Goal: Information Seeking & Learning: Learn about a topic

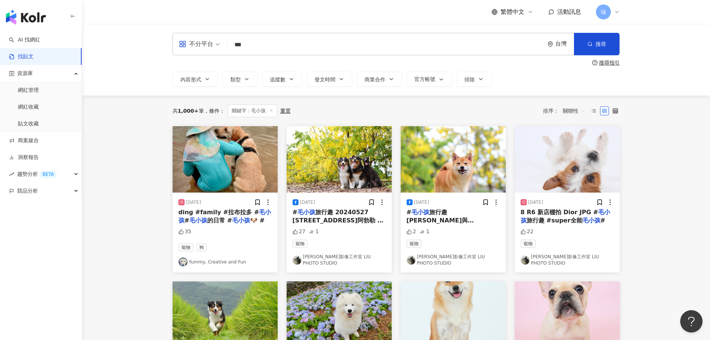
click at [269, 47] on input "***" at bounding box center [385, 45] width 311 height 16
click at [206, 45] on div "不分平台" at bounding box center [196, 44] width 34 height 12
click at [208, 80] on div "Instagram" at bounding box center [202, 78] width 42 height 9
click at [264, 42] on input "***" at bounding box center [385, 45] width 311 height 16
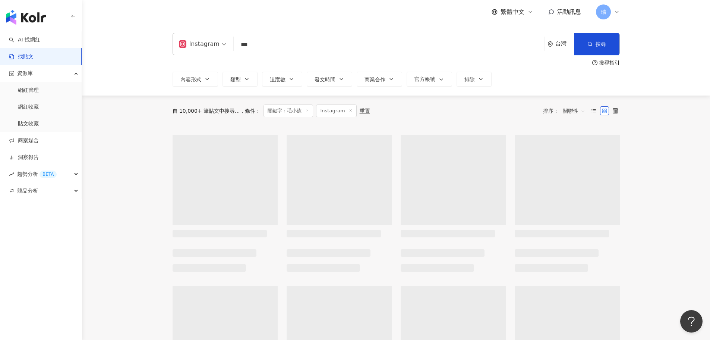
drag, startPoint x: 264, startPoint y: 42, endPoint x: 221, endPoint y: 51, distance: 44.1
click at [221, 51] on div "Instagram 毛小孩 *** 台灣 搜尋" at bounding box center [396, 44] width 447 height 22
click at [293, 47] on input "***" at bounding box center [389, 45] width 304 height 16
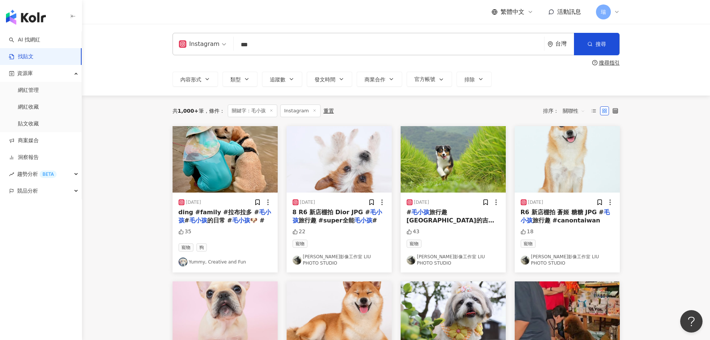
drag, startPoint x: 293, startPoint y: 47, endPoint x: 236, endPoint y: 51, distance: 58.0
click at [237, 51] on input "***" at bounding box center [389, 45] width 304 height 16
type input "*"
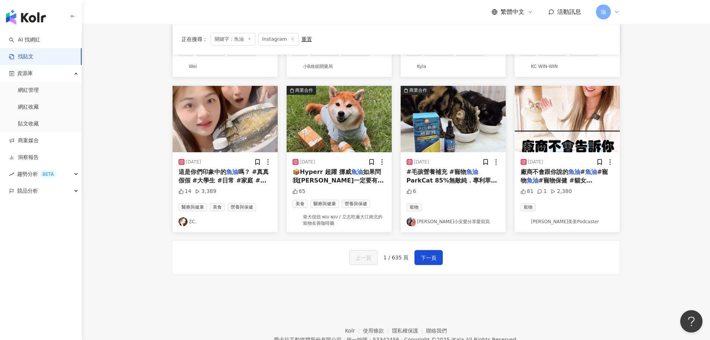
scroll to position [373, 0]
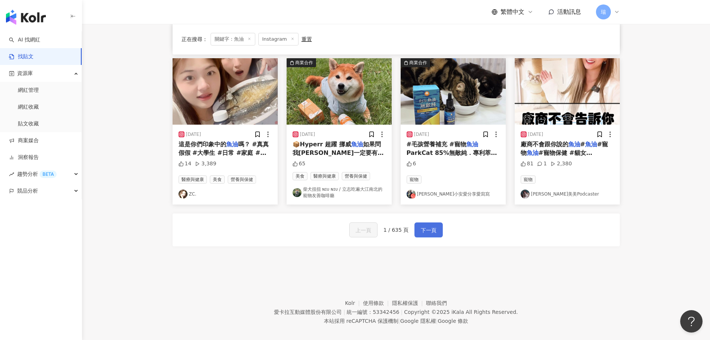
click at [427, 233] on span "下一頁" at bounding box center [429, 229] width 16 height 9
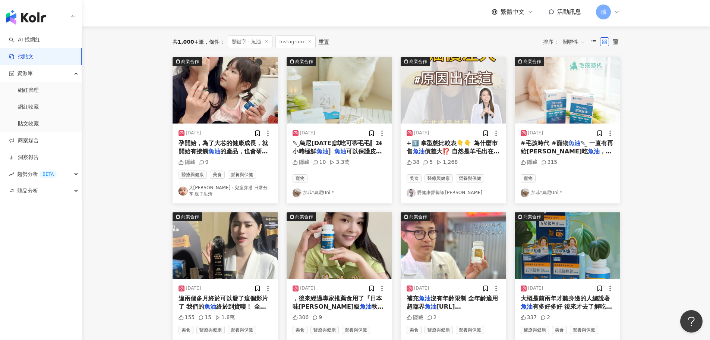
scroll to position [0, 0]
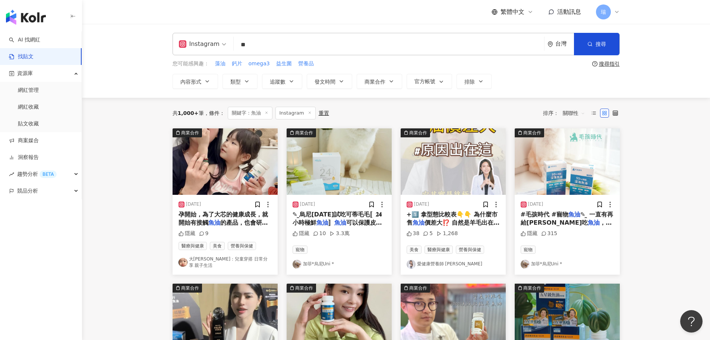
drag, startPoint x: 265, startPoint y: 44, endPoint x: 239, endPoint y: 45, distance: 25.7
click at [239, 45] on input "**" at bounding box center [389, 45] width 304 height 16
type input "**"
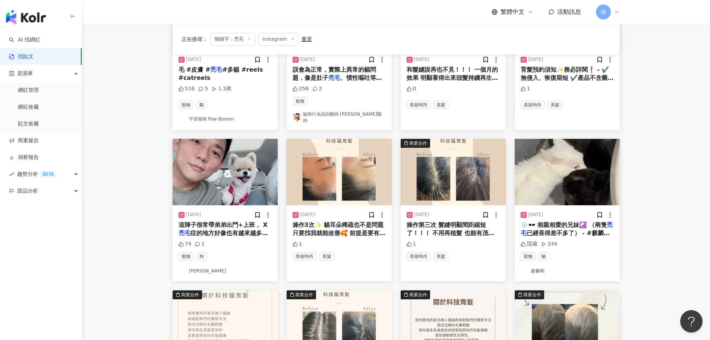
scroll to position [149, 0]
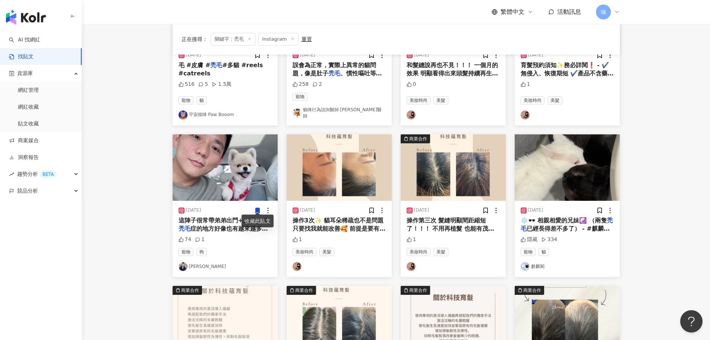
drag, startPoint x: 224, startPoint y: 223, endPoint x: 147, endPoint y: 193, distance: 81.9
click at [147, 193] on main "Instagram ** 台灣 搜尋 您可能感興趣： 壁虎蛋 士林官邸a 印度紫檀花 Night-lightINK 迷你桔梗花 搜尋指引 內容形式 類型 追蹤…" at bounding box center [396, 181] width 628 height 613
drag, startPoint x: 195, startPoint y: 223, endPoint x: 138, endPoint y: 243, distance: 61.3
click at [130, 243] on main "Instagram ** 台灣 搜尋 您可能感興趣： 壁虎蛋 士林官邸a 印度紫檀花 Night-lightINK 迷你桔梗花 搜尋指引 內容形式 類型 追蹤…" at bounding box center [396, 181] width 628 height 613
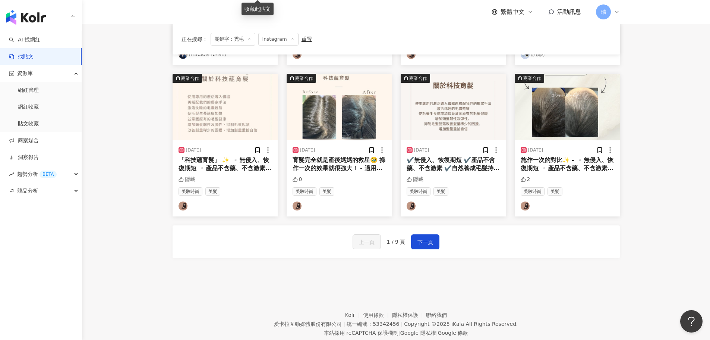
scroll to position [377, 0]
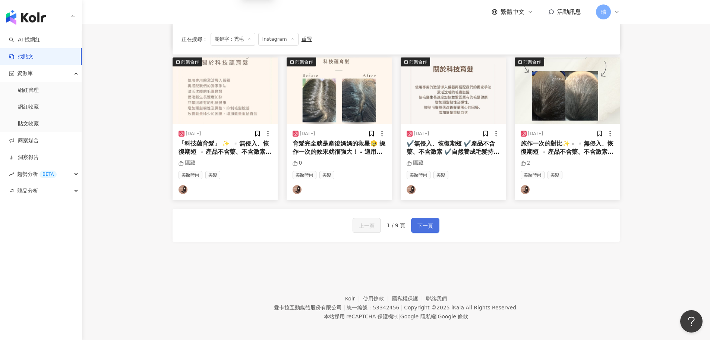
click at [419, 224] on span "下一頁" at bounding box center [425, 225] width 16 height 9
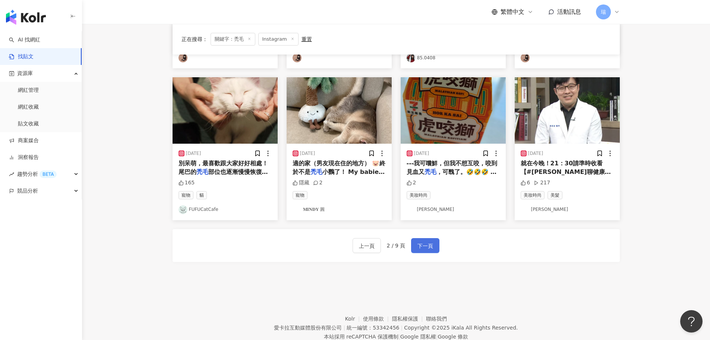
scroll to position [373, 0]
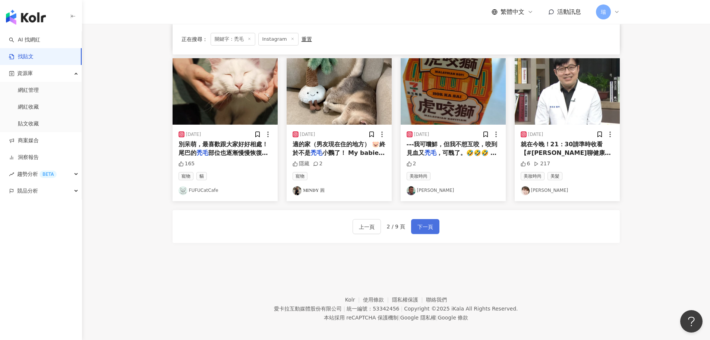
click at [424, 230] on span "下一頁" at bounding box center [425, 226] width 16 height 9
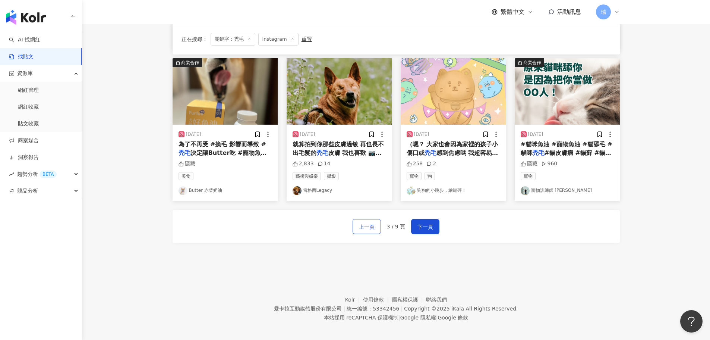
click at [368, 231] on span "上一頁" at bounding box center [367, 226] width 16 height 9
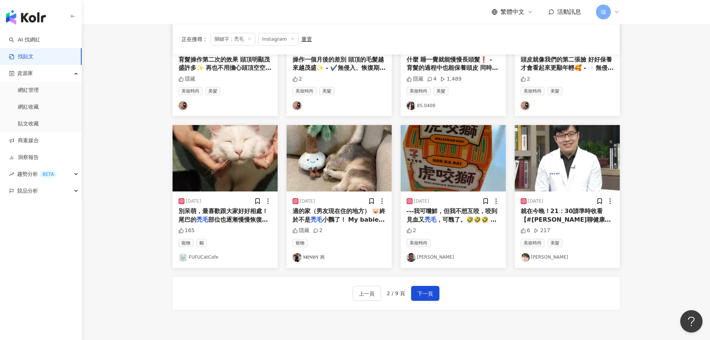
scroll to position [298, 0]
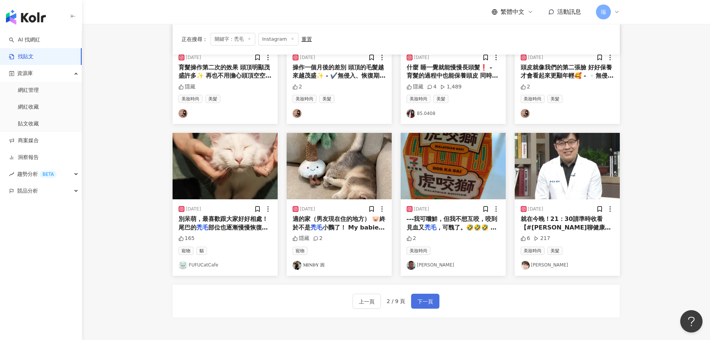
click at [427, 300] on span "下一頁" at bounding box center [425, 301] width 16 height 9
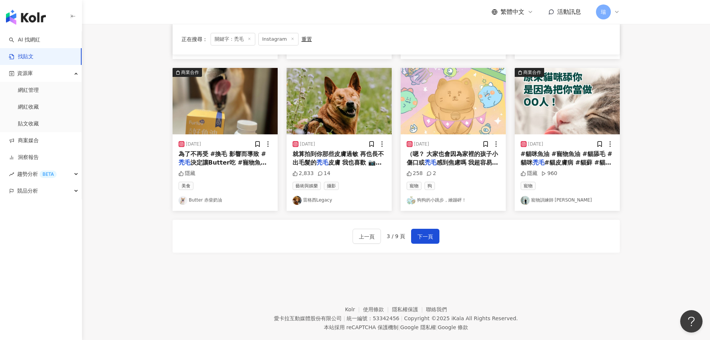
scroll to position [373, 0]
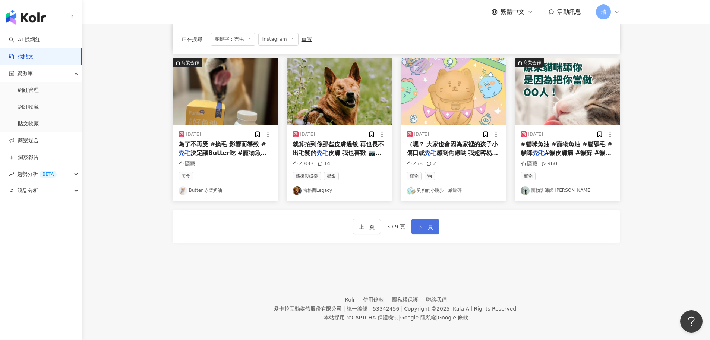
click at [425, 228] on span "下一頁" at bounding box center [425, 226] width 16 height 9
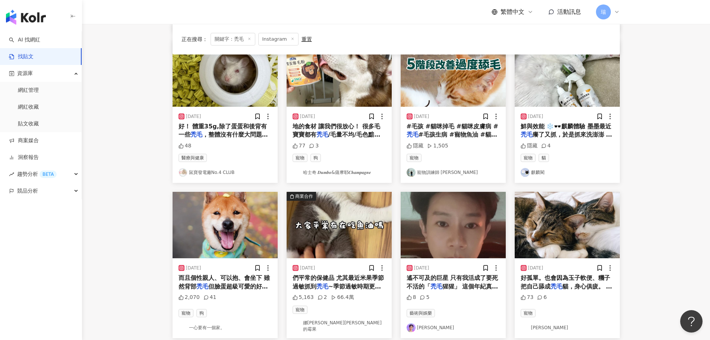
scroll to position [335, 0]
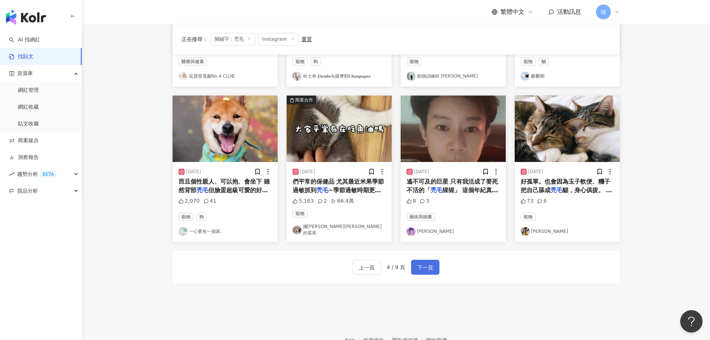
click at [421, 264] on span "下一頁" at bounding box center [425, 267] width 16 height 9
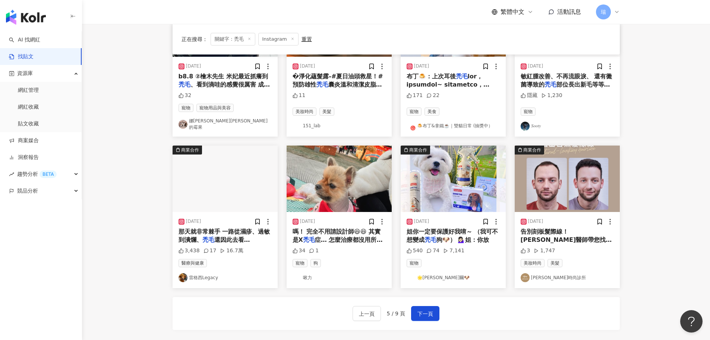
scroll to position [298, 0]
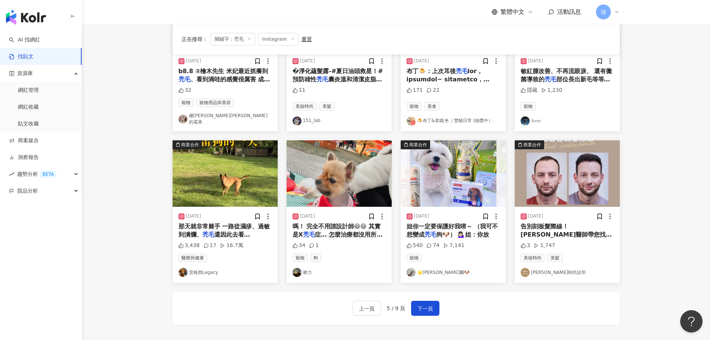
drag, startPoint x: 359, startPoint y: 224, endPoint x: 306, endPoint y: 267, distance: 68.4
click at [429, 304] on span "下一頁" at bounding box center [425, 308] width 16 height 9
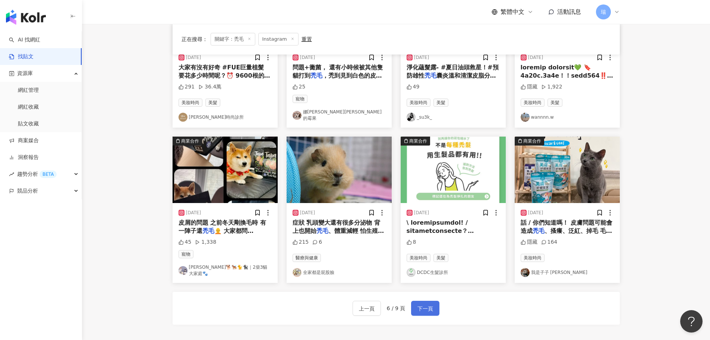
click at [425, 304] on span "下一頁" at bounding box center [425, 308] width 16 height 9
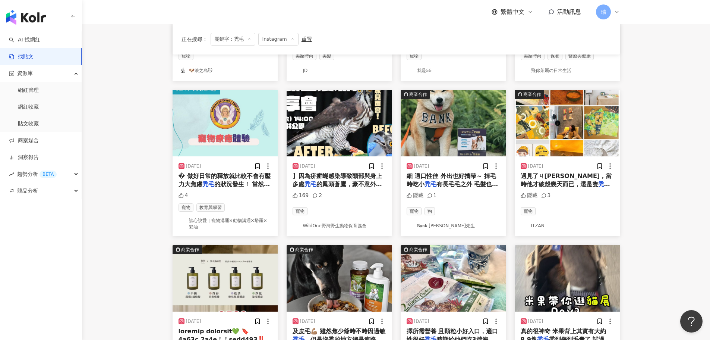
scroll to position [339, 0]
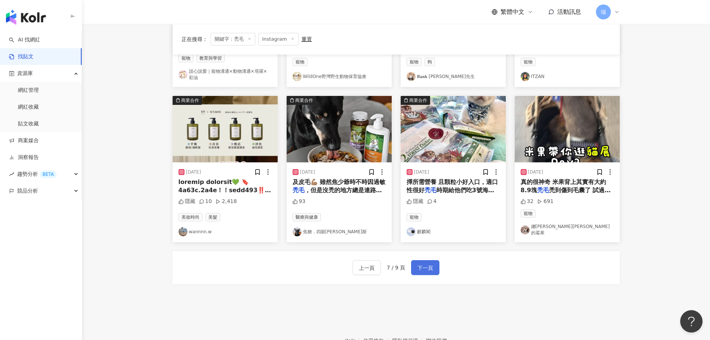
click at [436, 263] on button "下一頁" at bounding box center [425, 267] width 28 height 15
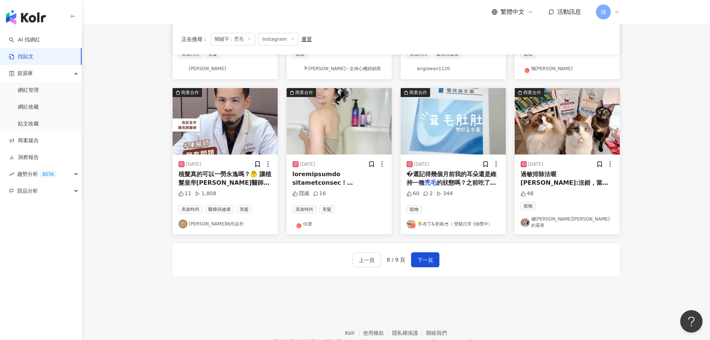
scroll to position [373, 0]
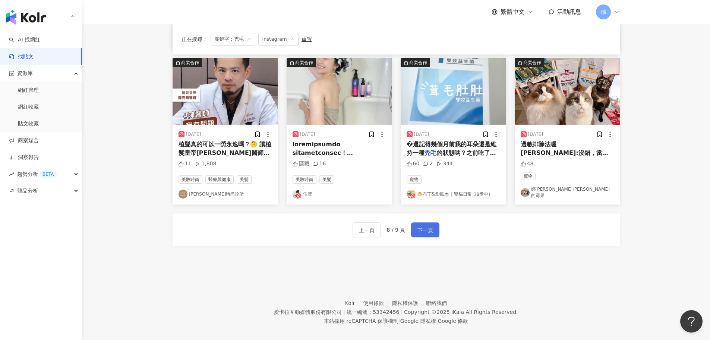
click at [432, 229] on button "下一頁" at bounding box center [425, 229] width 28 height 15
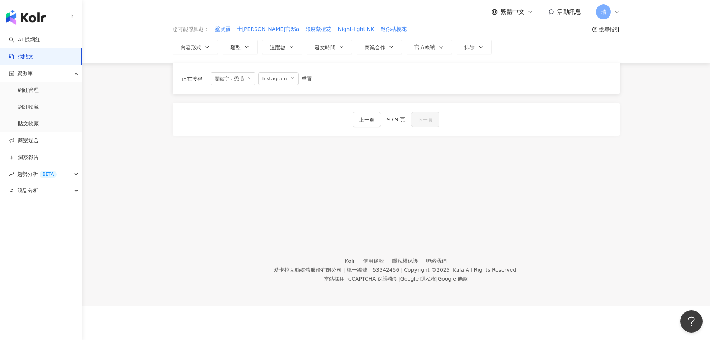
scroll to position [0, 0]
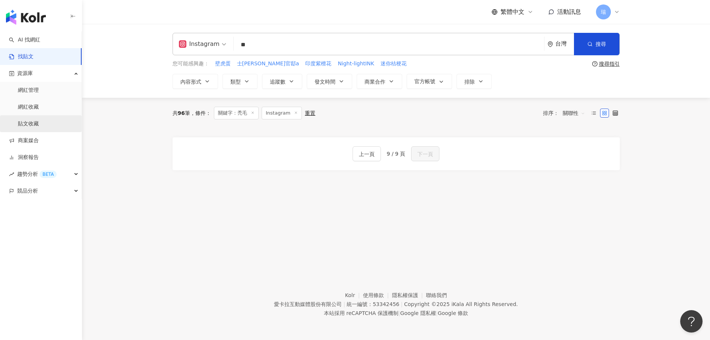
click at [39, 125] on link "貼文收藏" at bounding box center [28, 123] width 21 height 7
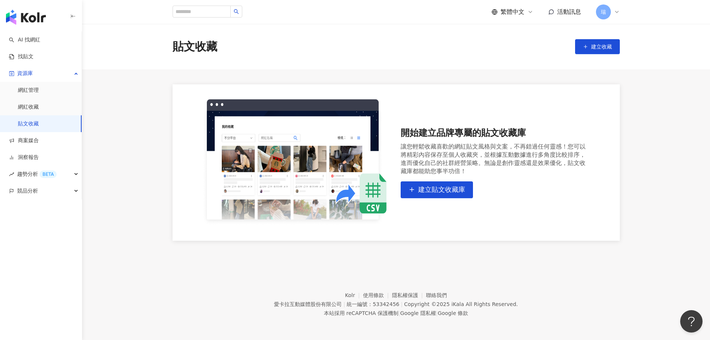
click at [39, 120] on link "貼文收藏" at bounding box center [28, 123] width 21 height 7
click at [39, 106] on link "網紅收藏" at bounding box center [28, 106] width 21 height 7
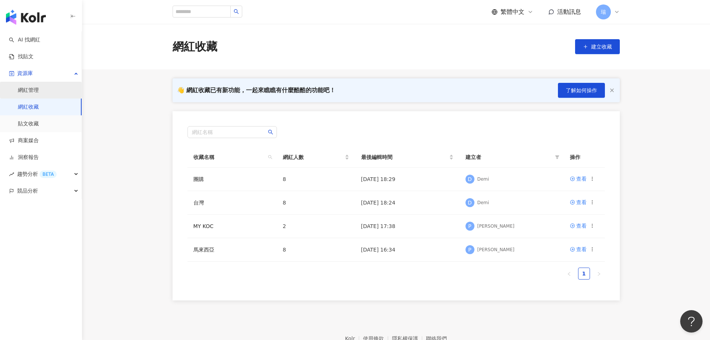
click at [39, 88] on link "網紅管理" at bounding box center [28, 89] width 21 height 7
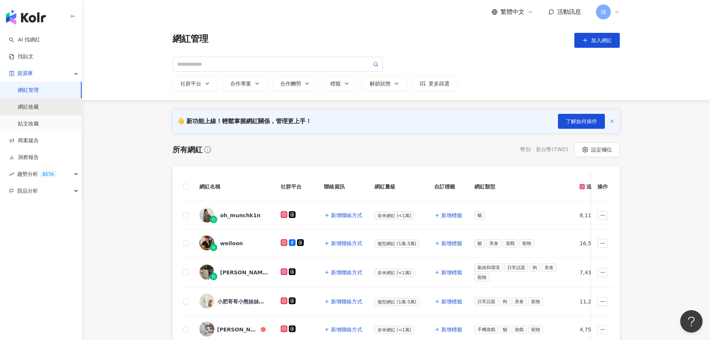
click at [31, 110] on link "網紅收藏" at bounding box center [28, 106] width 21 height 7
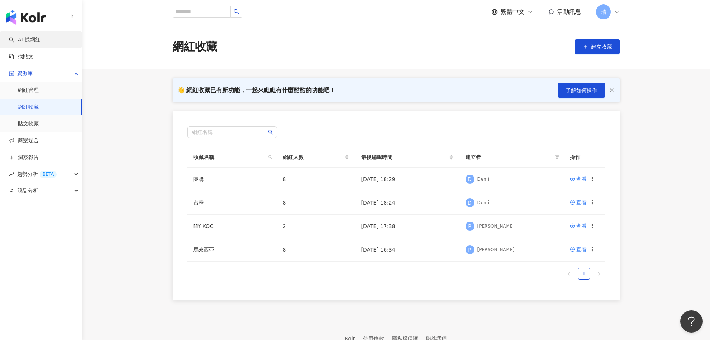
click at [34, 41] on link "AI 找網紅" at bounding box center [24, 39] width 31 height 7
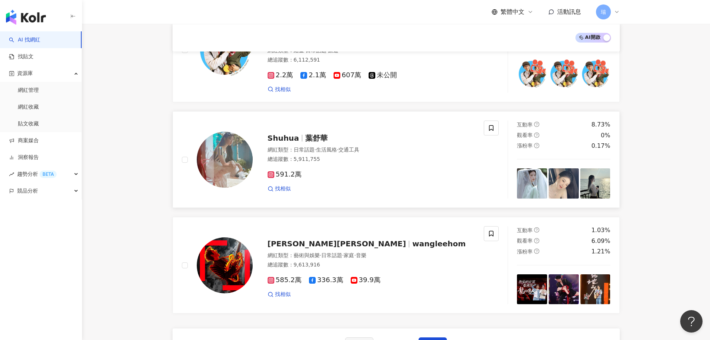
scroll to position [1214, 0]
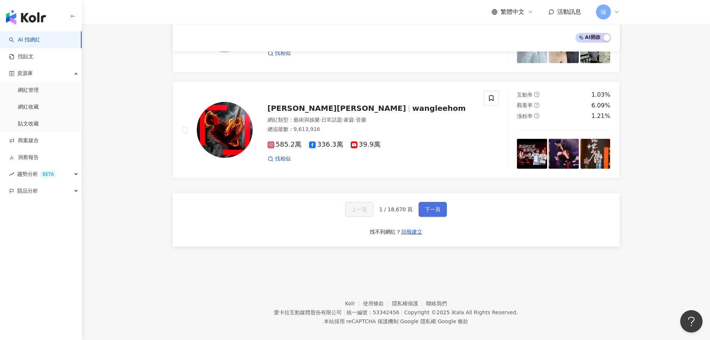
click at [429, 206] on span "下一頁" at bounding box center [433, 209] width 16 height 6
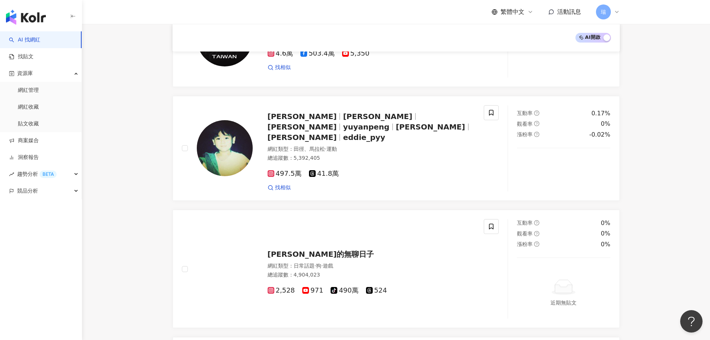
scroll to position [341, 0]
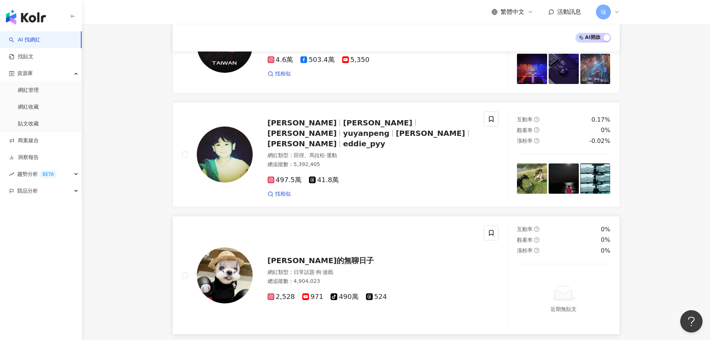
drag, startPoint x: 290, startPoint y: 252, endPoint x: 236, endPoint y: 254, distance: 54.5
click at [236, 254] on img at bounding box center [225, 275] width 56 height 56
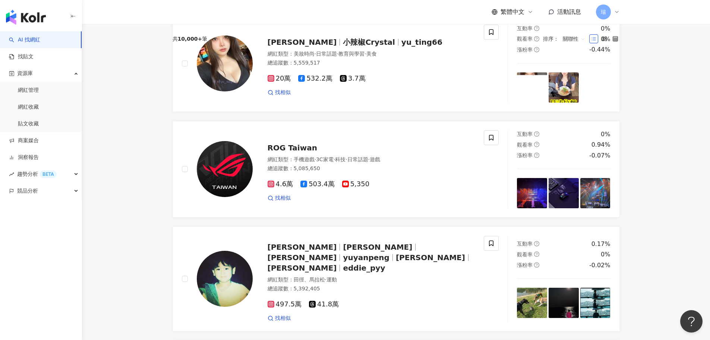
scroll to position [0, 0]
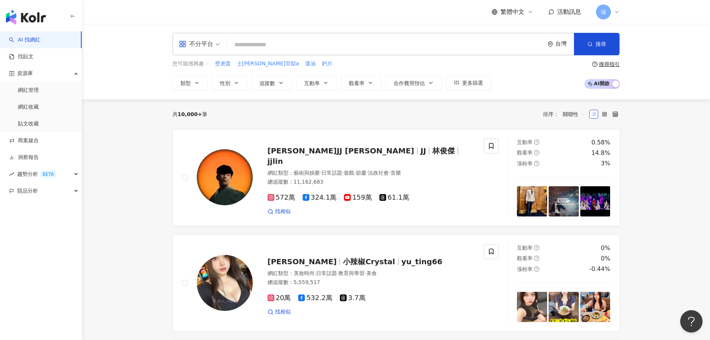
click at [305, 41] on input "search" at bounding box center [385, 45] width 311 height 14
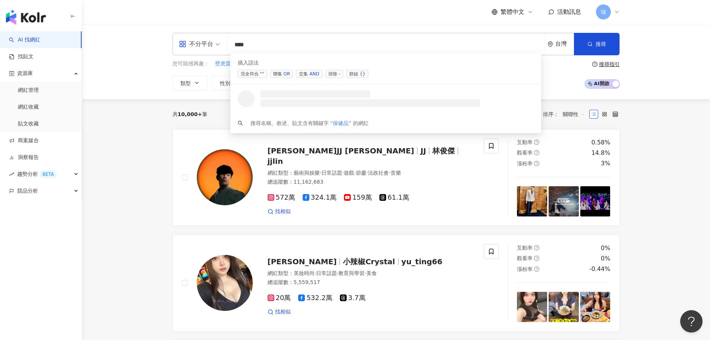
click at [311, 72] on div "AND" at bounding box center [314, 73] width 10 height 7
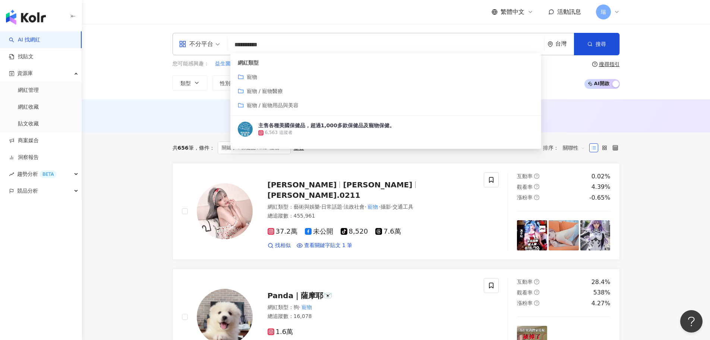
type input "**********"
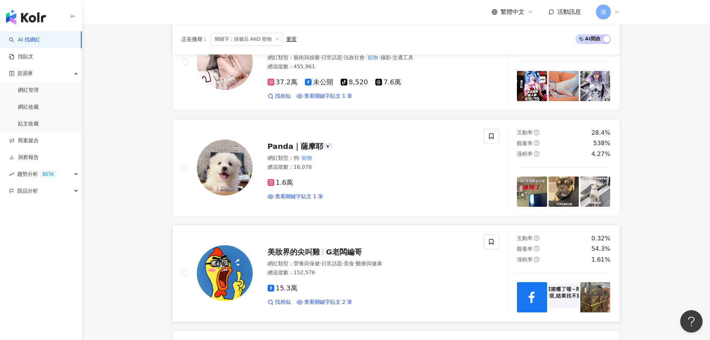
scroll to position [224, 0]
